Goal: Task Accomplishment & Management: Complete application form

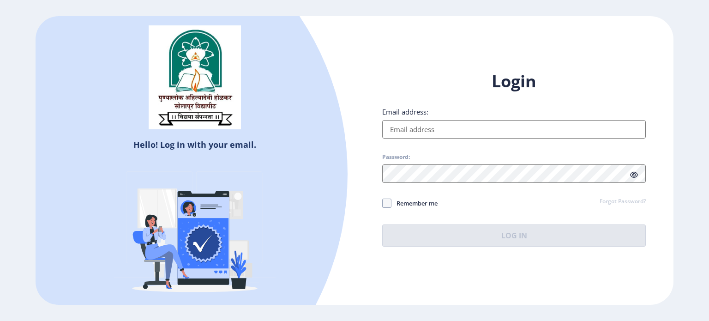
click at [431, 128] on input "Email address:" at bounding box center [514, 129] width 264 height 18
type input "[EMAIL_ADDRESS][DOMAIN_NAME]"
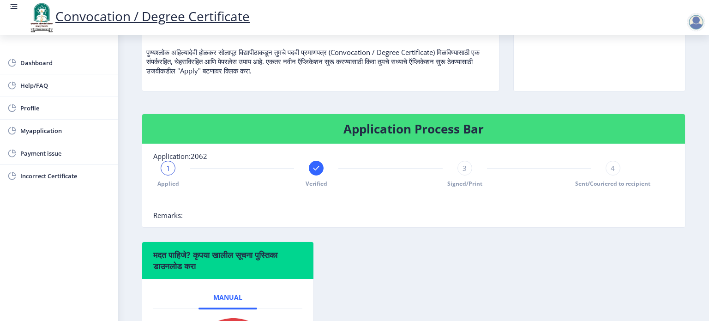
scroll to position [109, 0]
click at [73, 132] on span "Myapplication" at bounding box center [65, 130] width 91 height 11
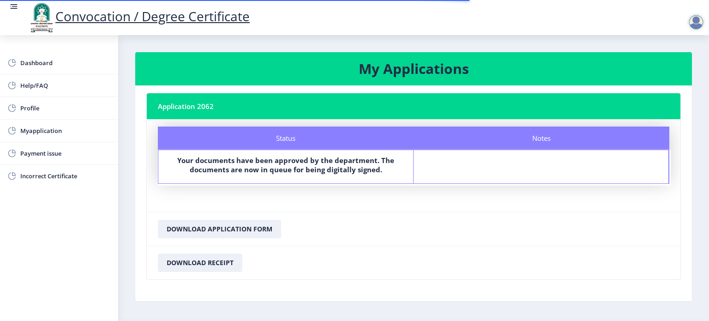
scroll to position [27, 0]
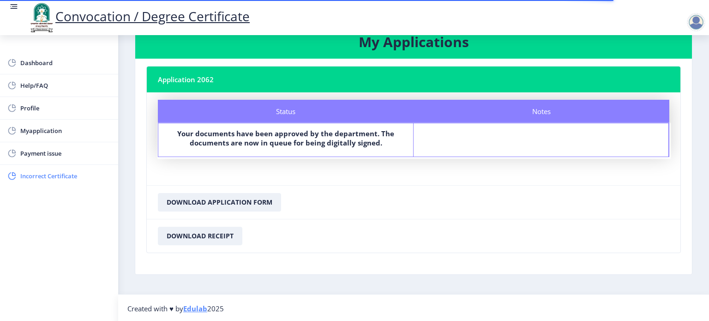
click at [42, 176] on span "Incorrect Certificate" at bounding box center [65, 175] width 91 height 11
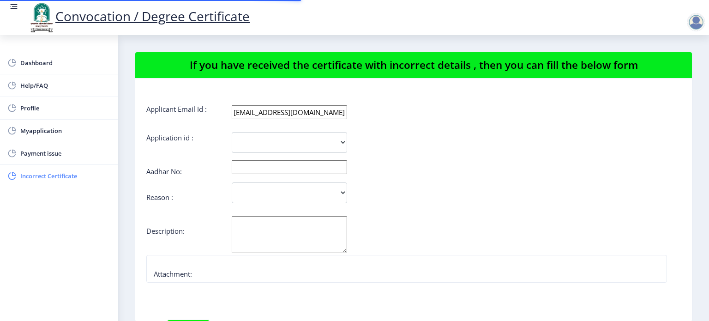
select select
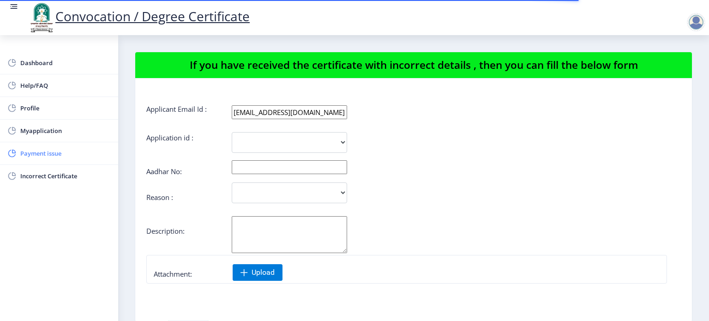
click at [45, 154] on span "Payment issue" at bounding box center [65, 153] width 91 height 11
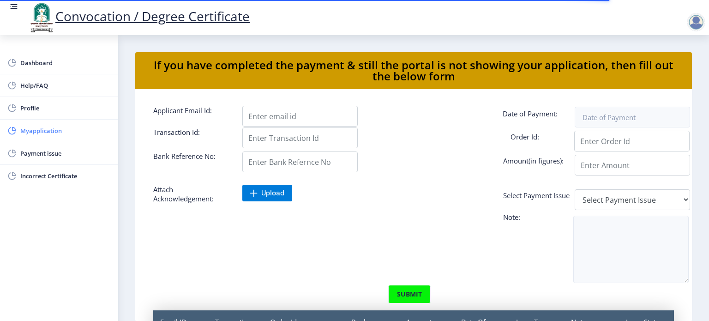
click at [48, 128] on span "Myapplication" at bounding box center [65, 130] width 91 height 11
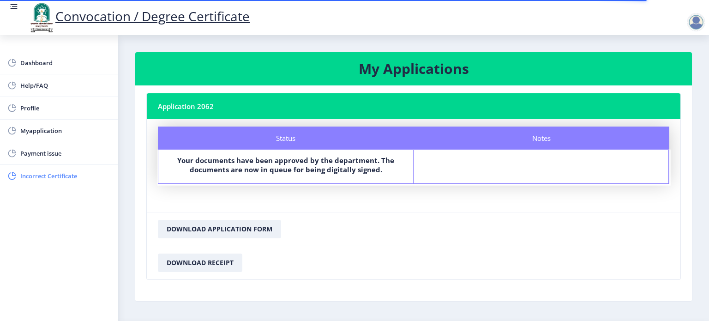
click at [36, 177] on span "Incorrect Certificate" at bounding box center [65, 175] width 91 height 11
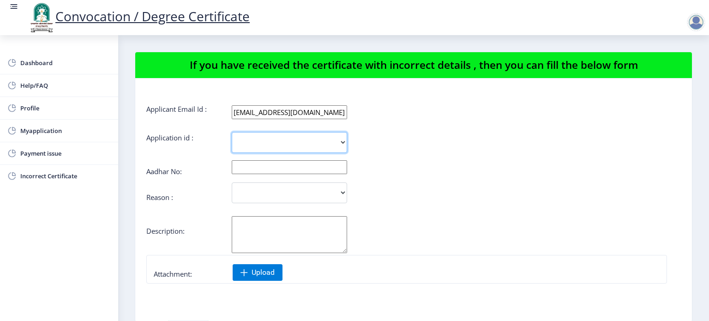
click at [273, 133] on select "2062" at bounding box center [289, 142] width 115 height 21
select select "2062"
click at [232, 132] on select "2062" at bounding box center [289, 142] width 115 height 21
click at [270, 172] on input "text" at bounding box center [289, 167] width 115 height 14
type input "702438680204"
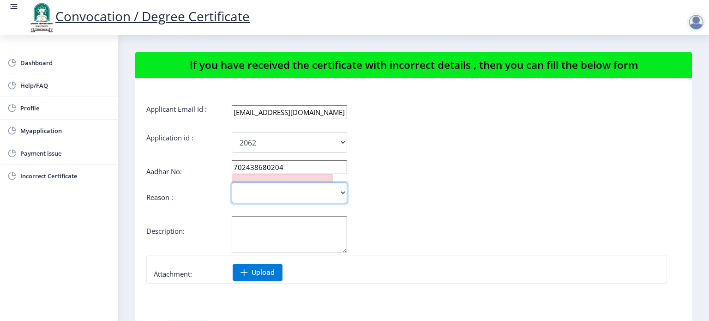
click at [299, 190] on select "Incorrect Course Name Incorrect Name/ Fathers Name Others" at bounding box center [289, 192] width 115 height 21
select select "Others"
click at [232, 182] on select "Incorrect Course Name Incorrect Name/ Fathers Name Others" at bounding box center [289, 192] width 115 height 21
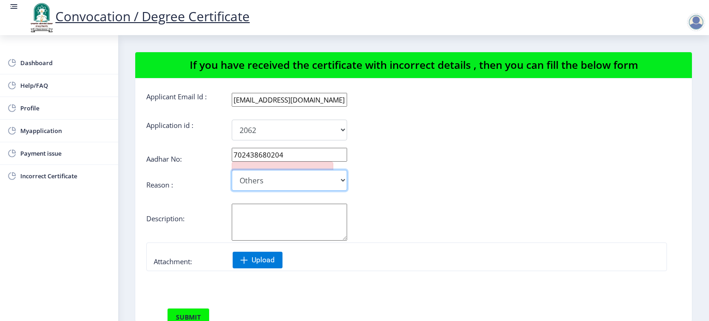
scroll to position [13, 0]
click at [47, 158] on span "Payment issue" at bounding box center [65, 153] width 91 height 11
